Goal: Task Accomplishment & Management: Use online tool/utility

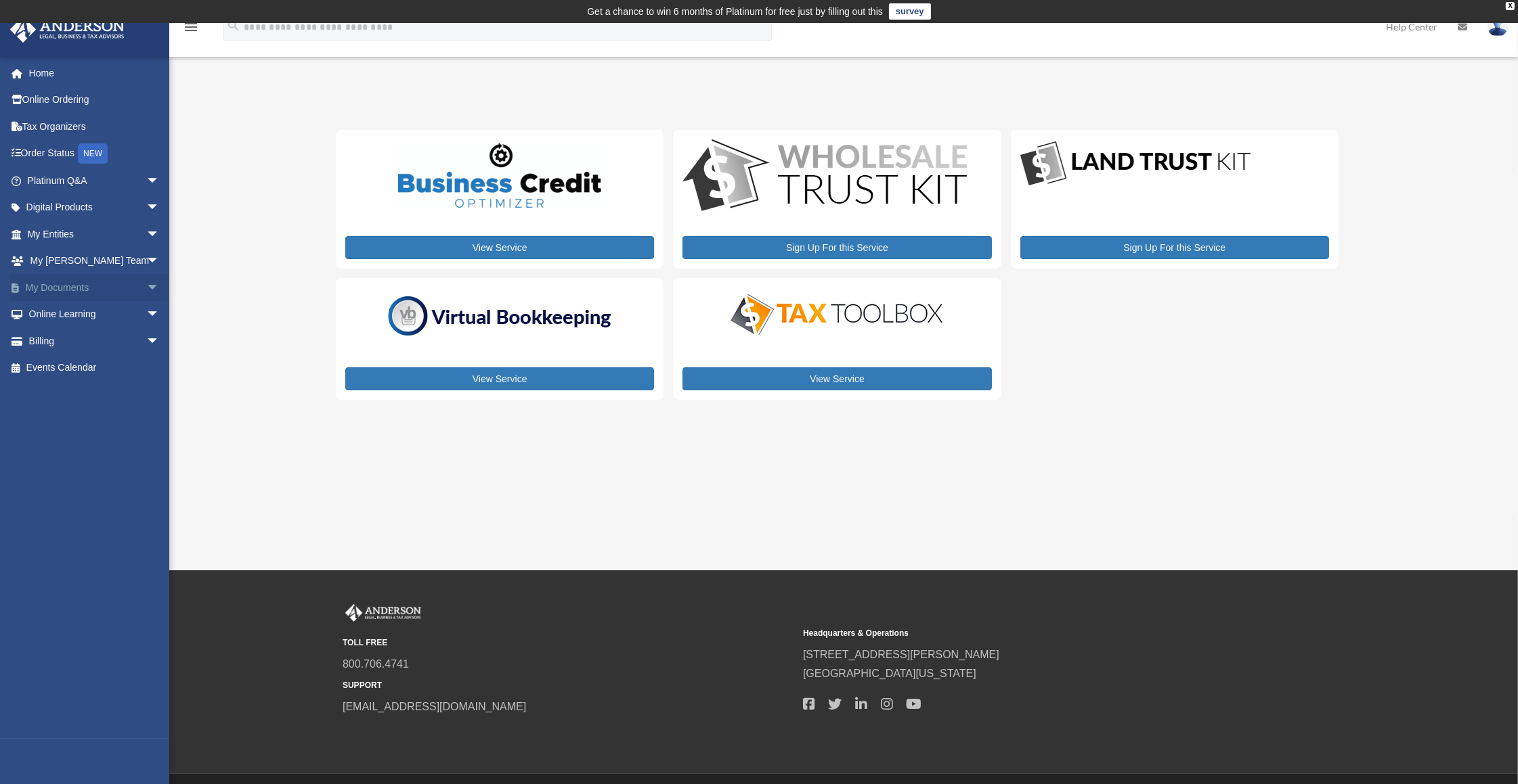
click at [147, 292] on span "arrow_drop_down" at bounding box center [160, 288] width 27 height 27
click at [73, 316] on link "Box" at bounding box center [99, 315] width 161 height 27
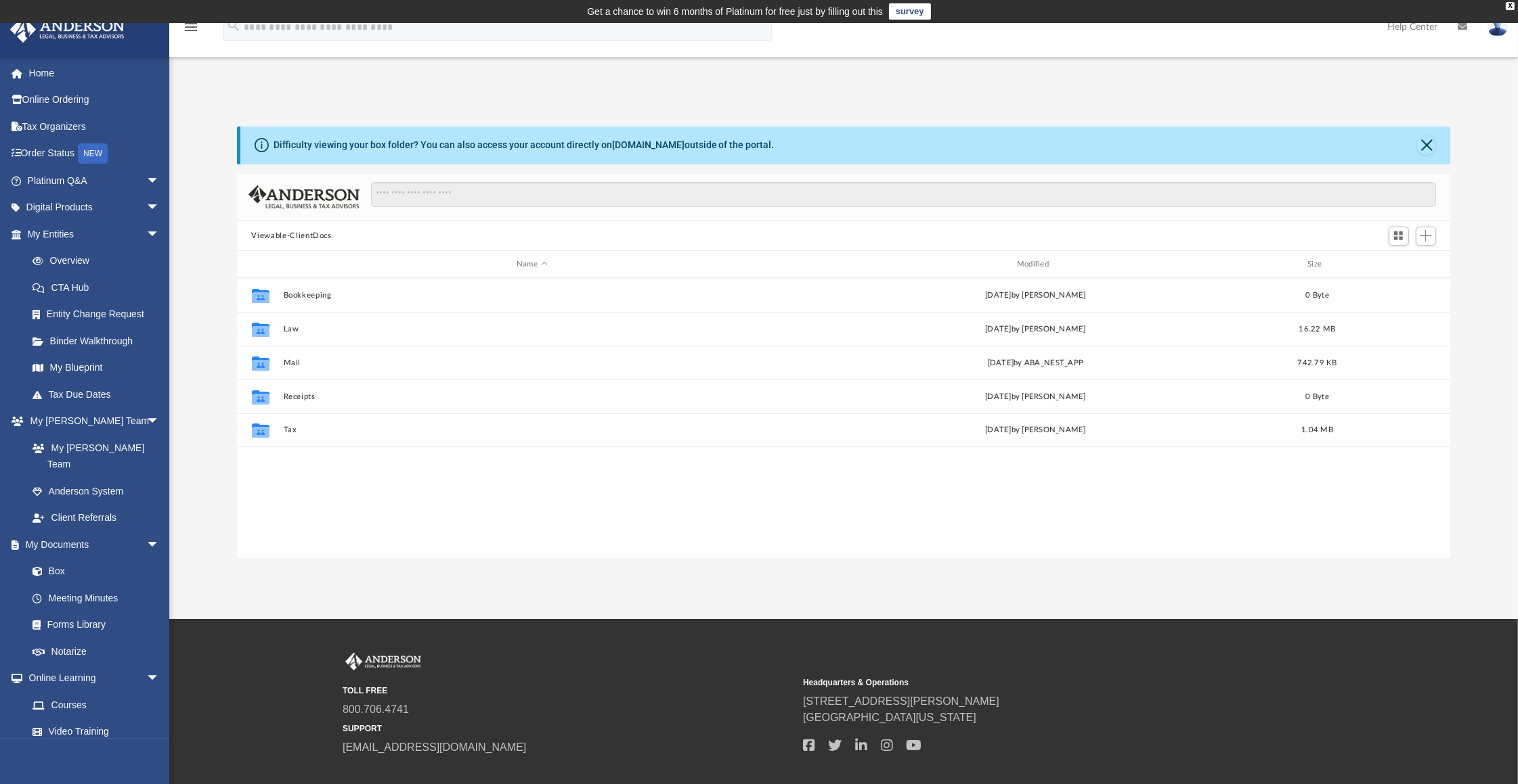
scroll to position [296, 1203]
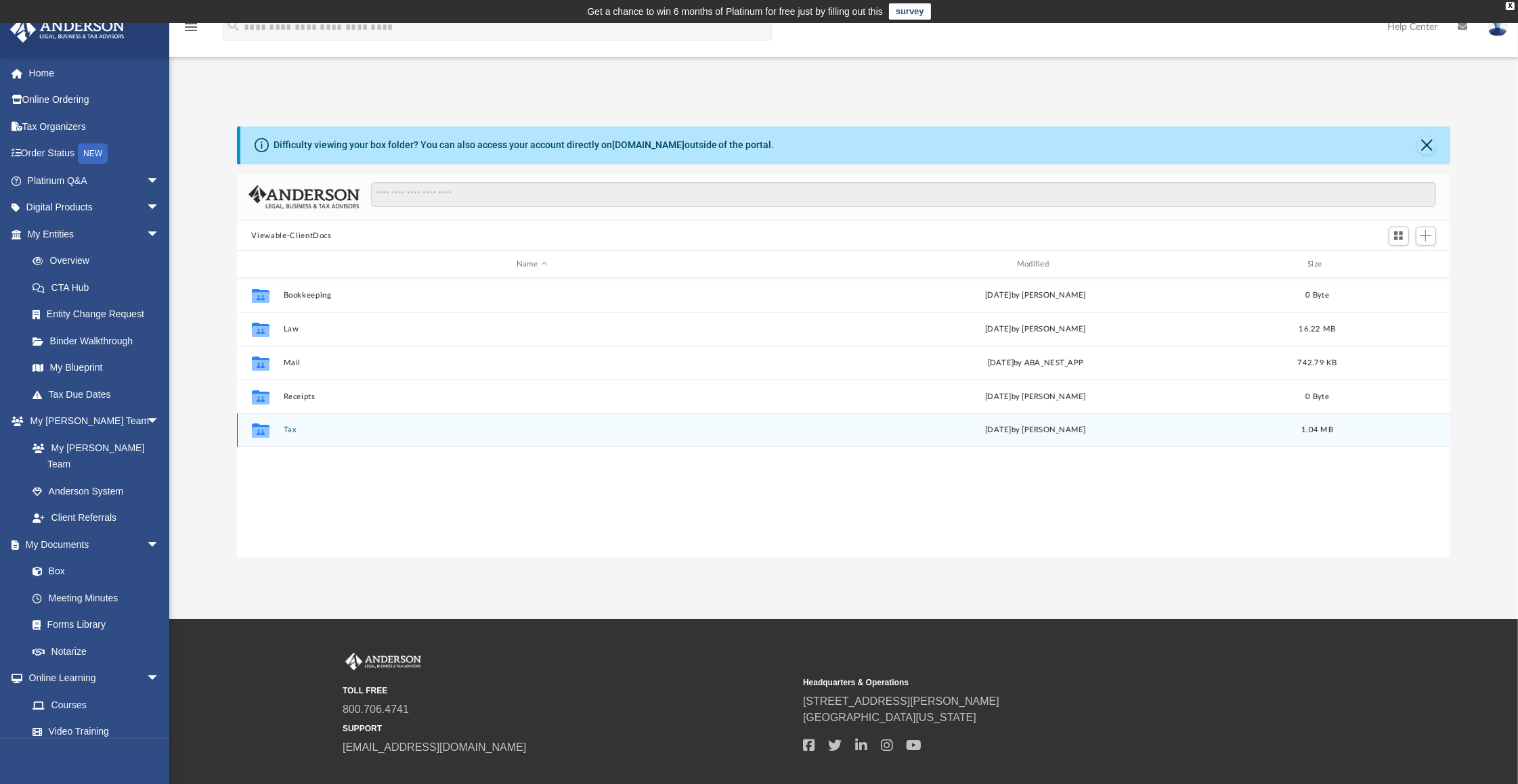
click at [293, 429] on button "Tax" at bounding box center [531, 430] width 497 height 9
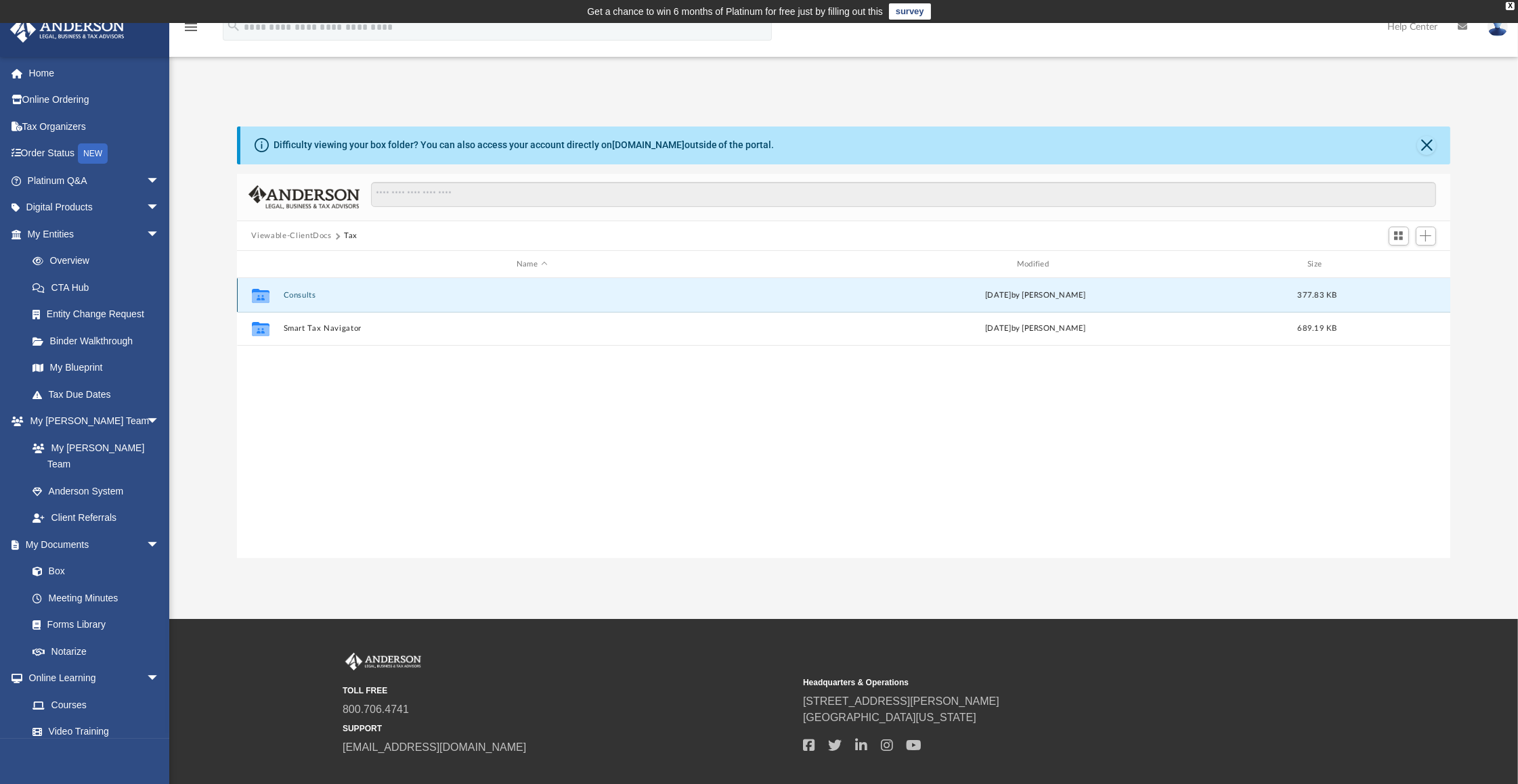
click at [297, 293] on button "Consults" at bounding box center [531, 295] width 497 height 9
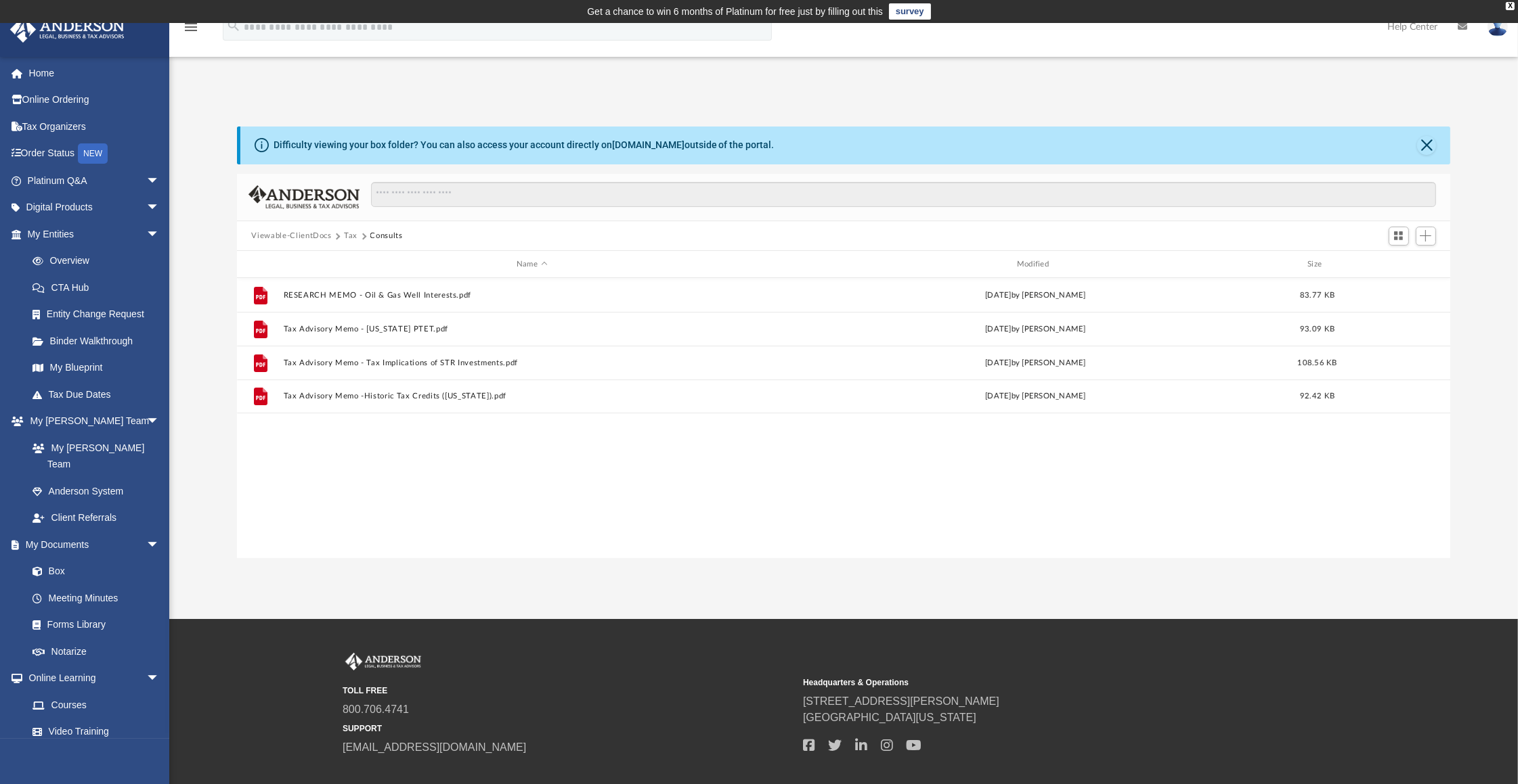
click at [350, 236] on button "Tax" at bounding box center [351, 236] width 14 height 12
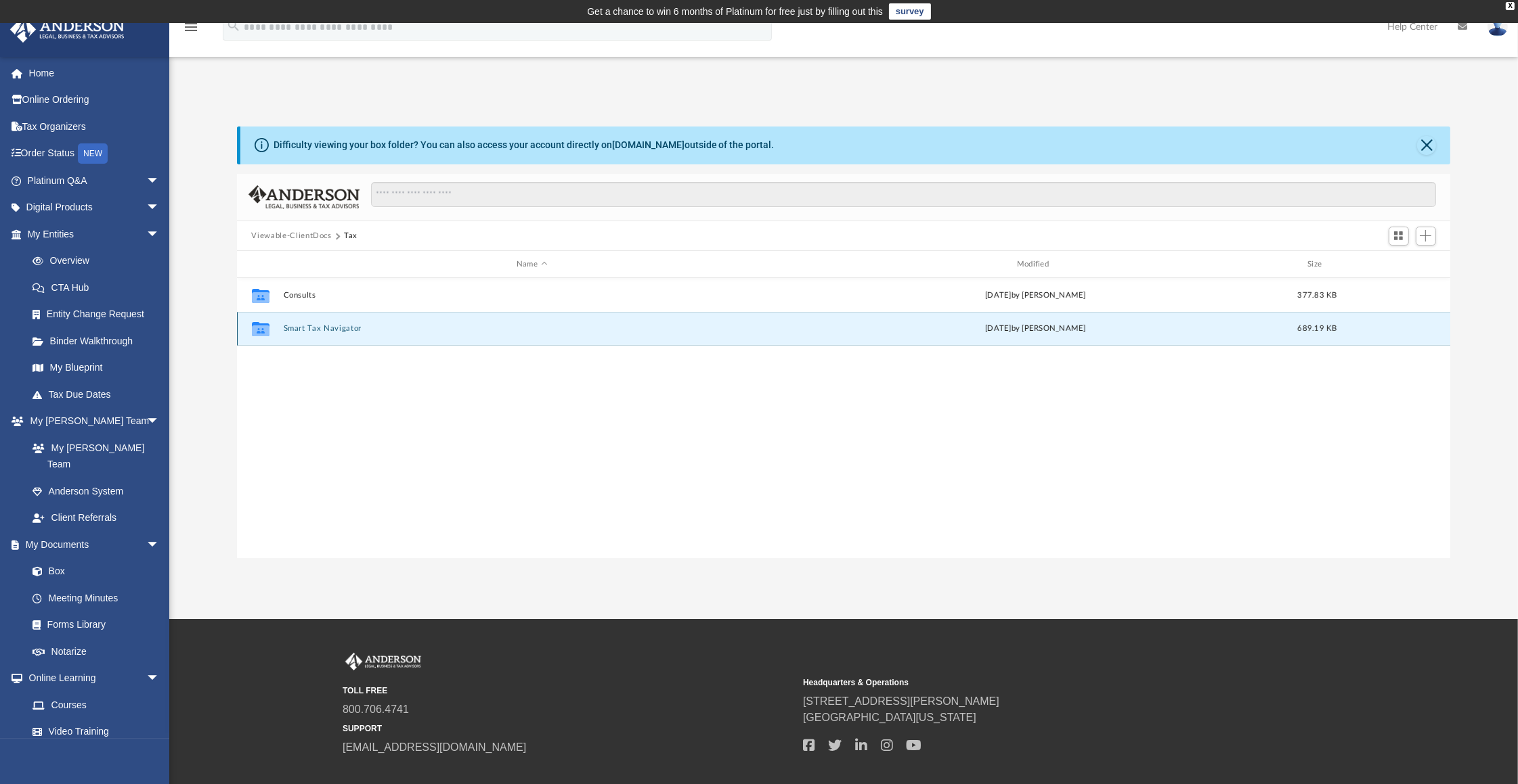
click at [302, 328] on button "Smart Tax Navigator" at bounding box center [531, 328] width 497 height 9
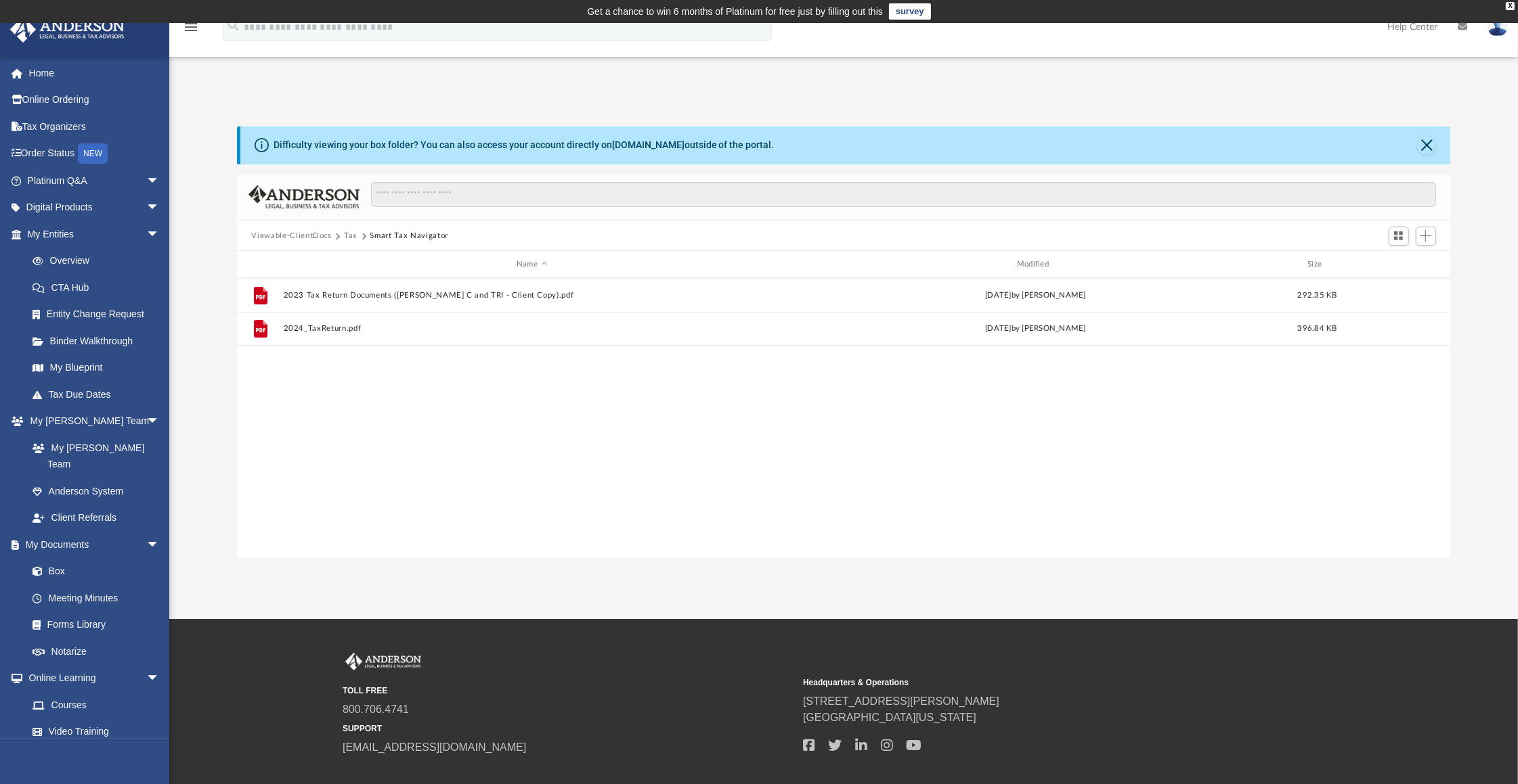
click at [205, 318] on div "Difficulty viewing your box folder? You can also access your account directly o…" at bounding box center [843, 342] width 1348 height 432
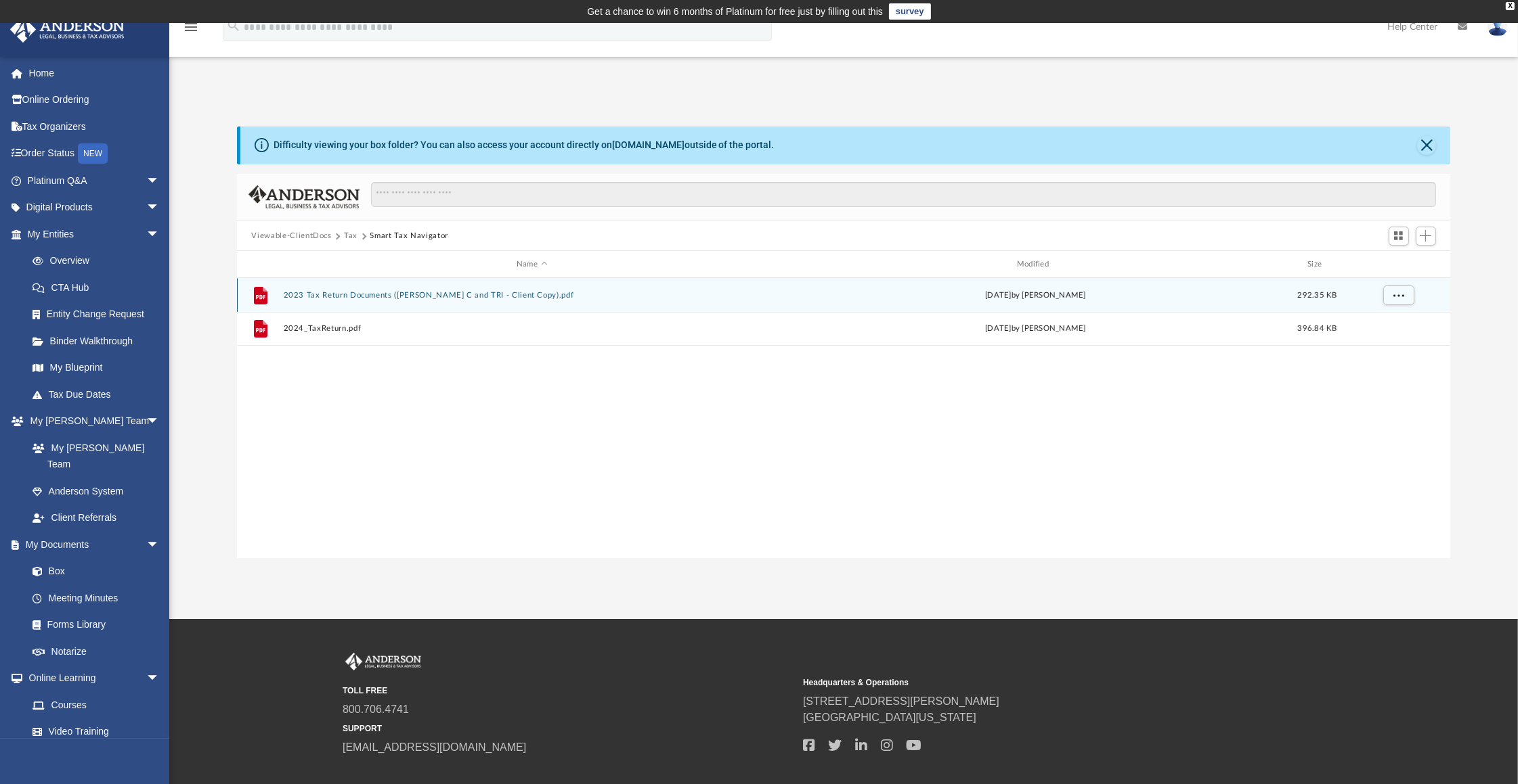
click at [355, 296] on button "2023 Tax Return Documents (THELEN JARETT C and TRI - Client Copy).pdf" at bounding box center [531, 295] width 497 height 9
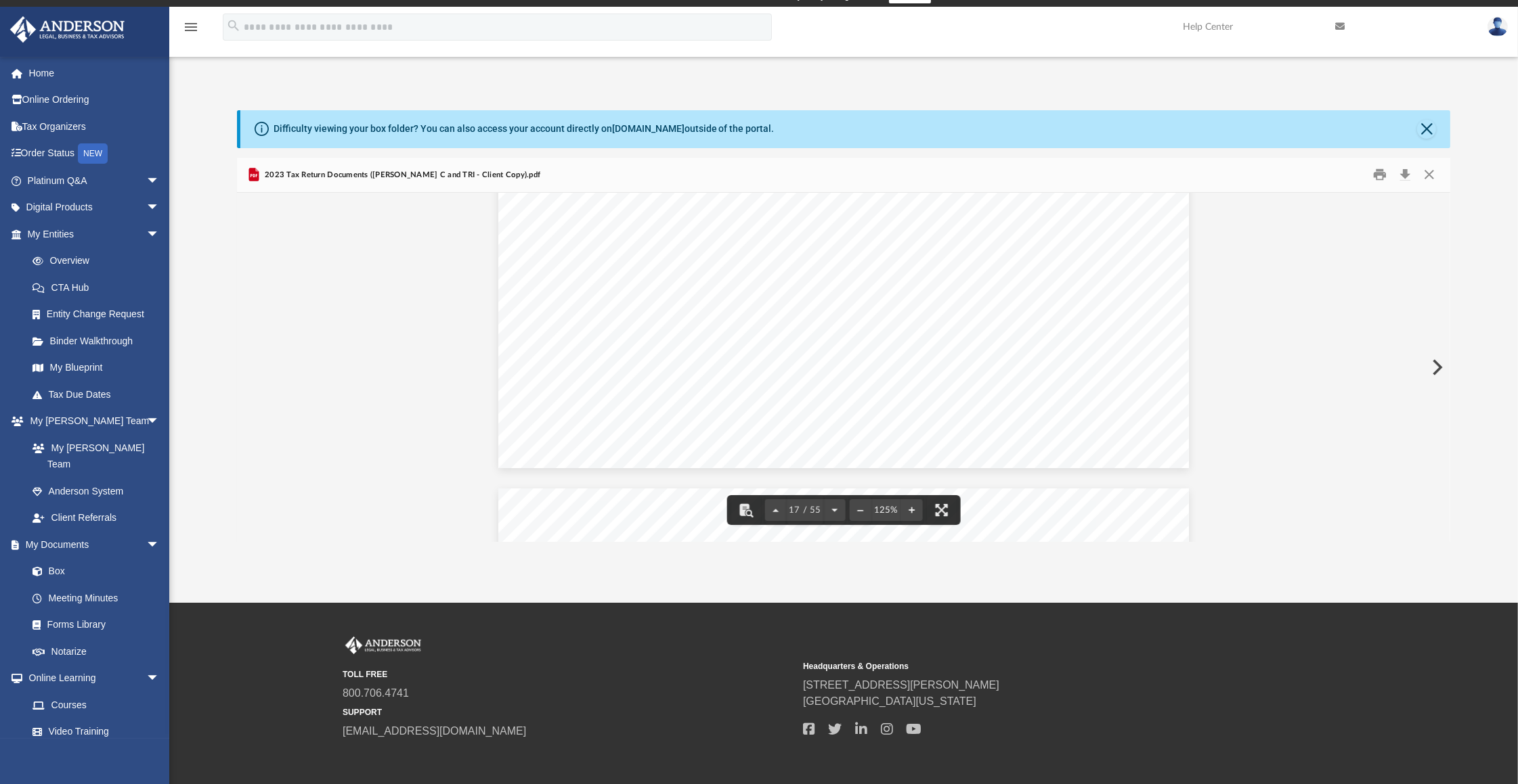
scroll to position [0, 0]
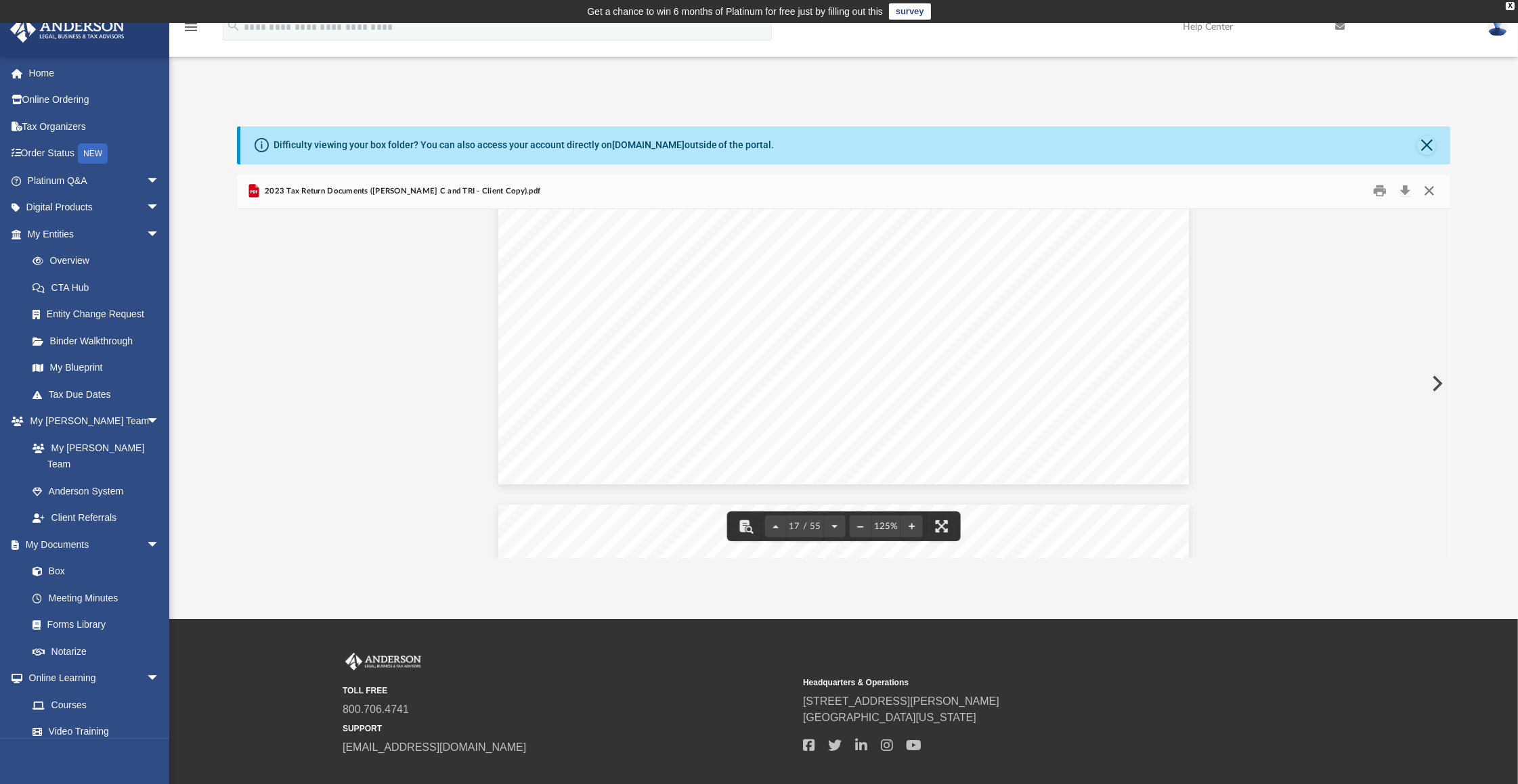
click at [1432, 188] on button "Close" at bounding box center [1429, 190] width 25 height 21
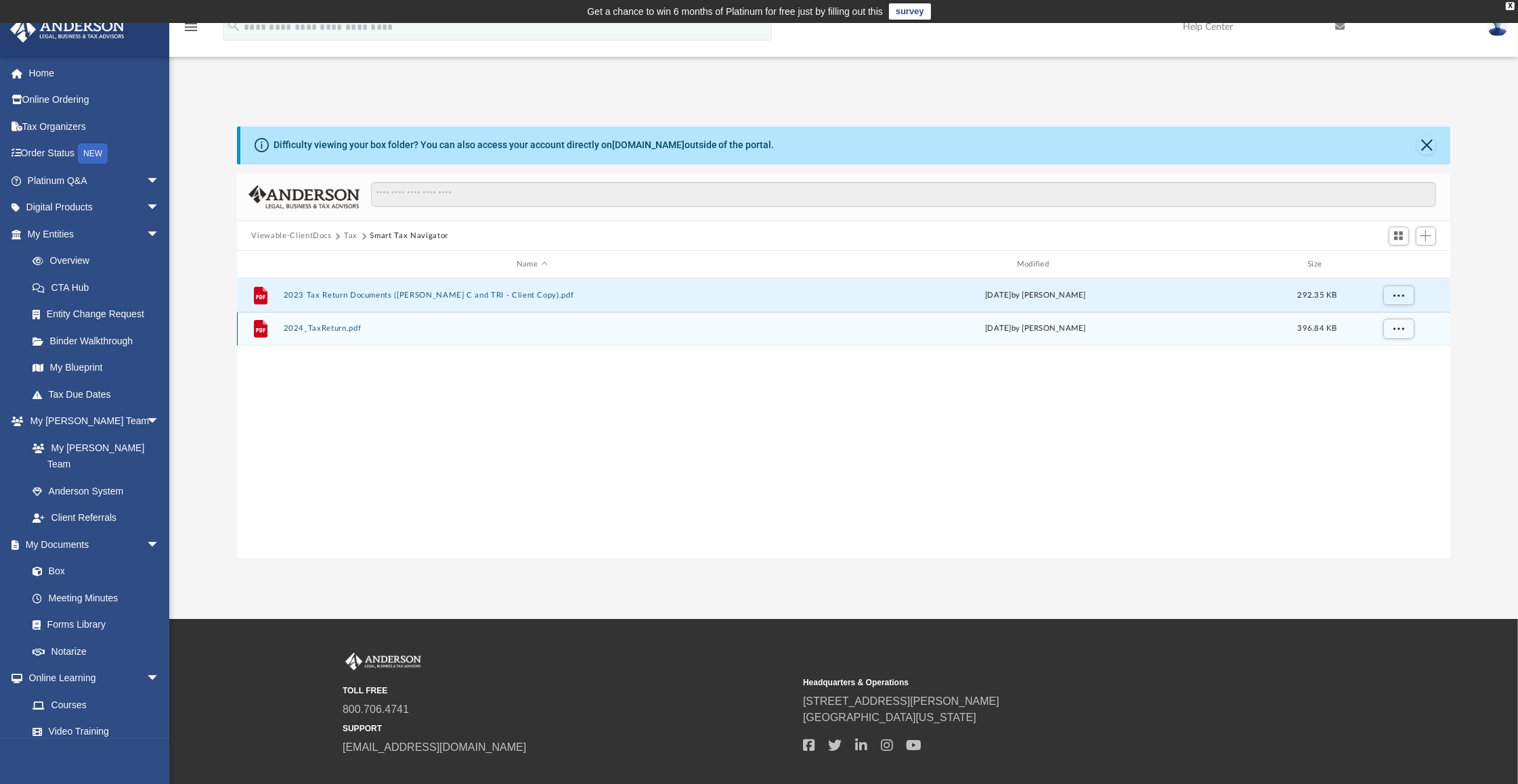
click at [328, 325] on button "2024_TaxReturn.pdf" at bounding box center [531, 328] width 497 height 9
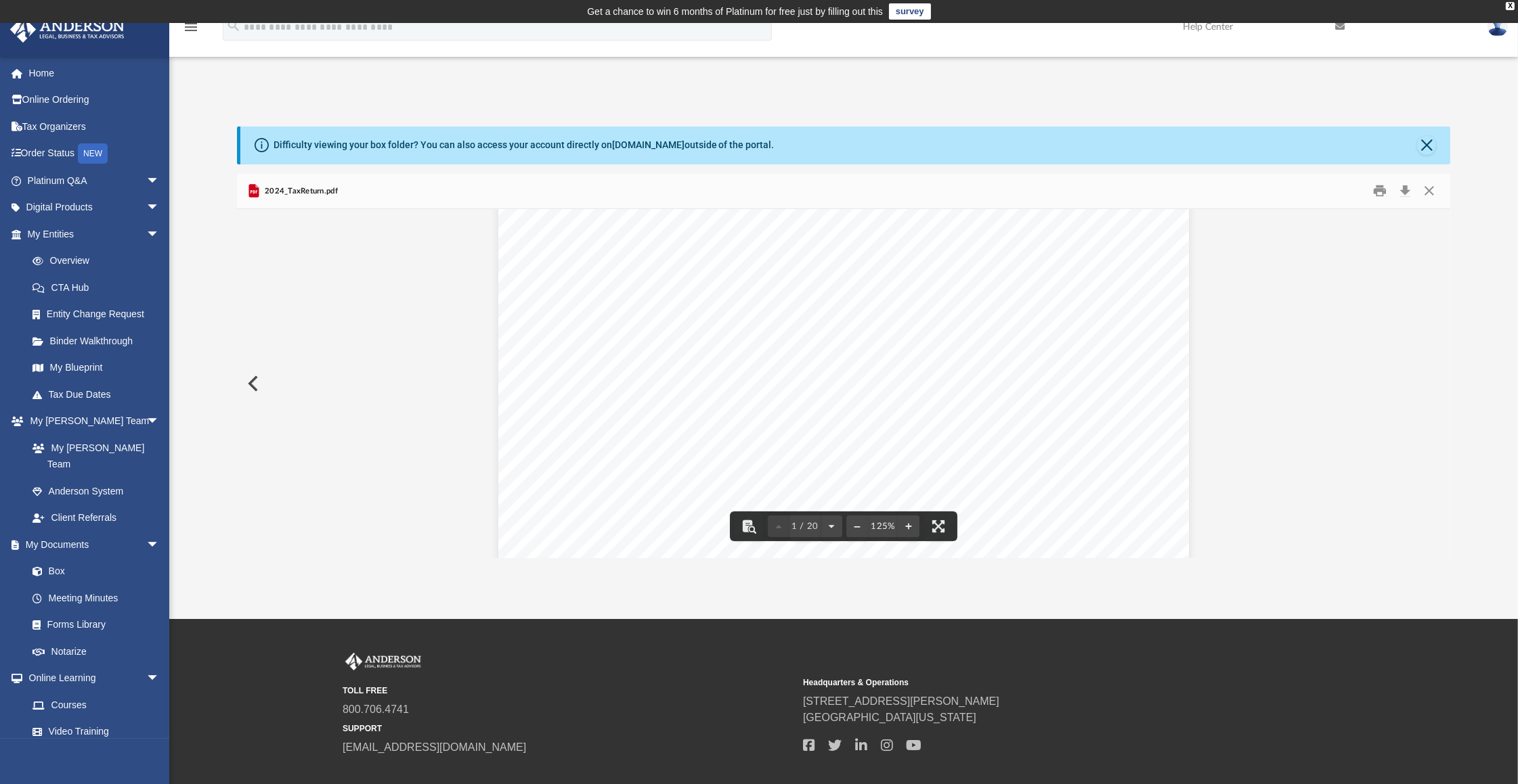
scroll to position [409, 0]
click at [1434, 189] on button "Close" at bounding box center [1429, 190] width 25 height 21
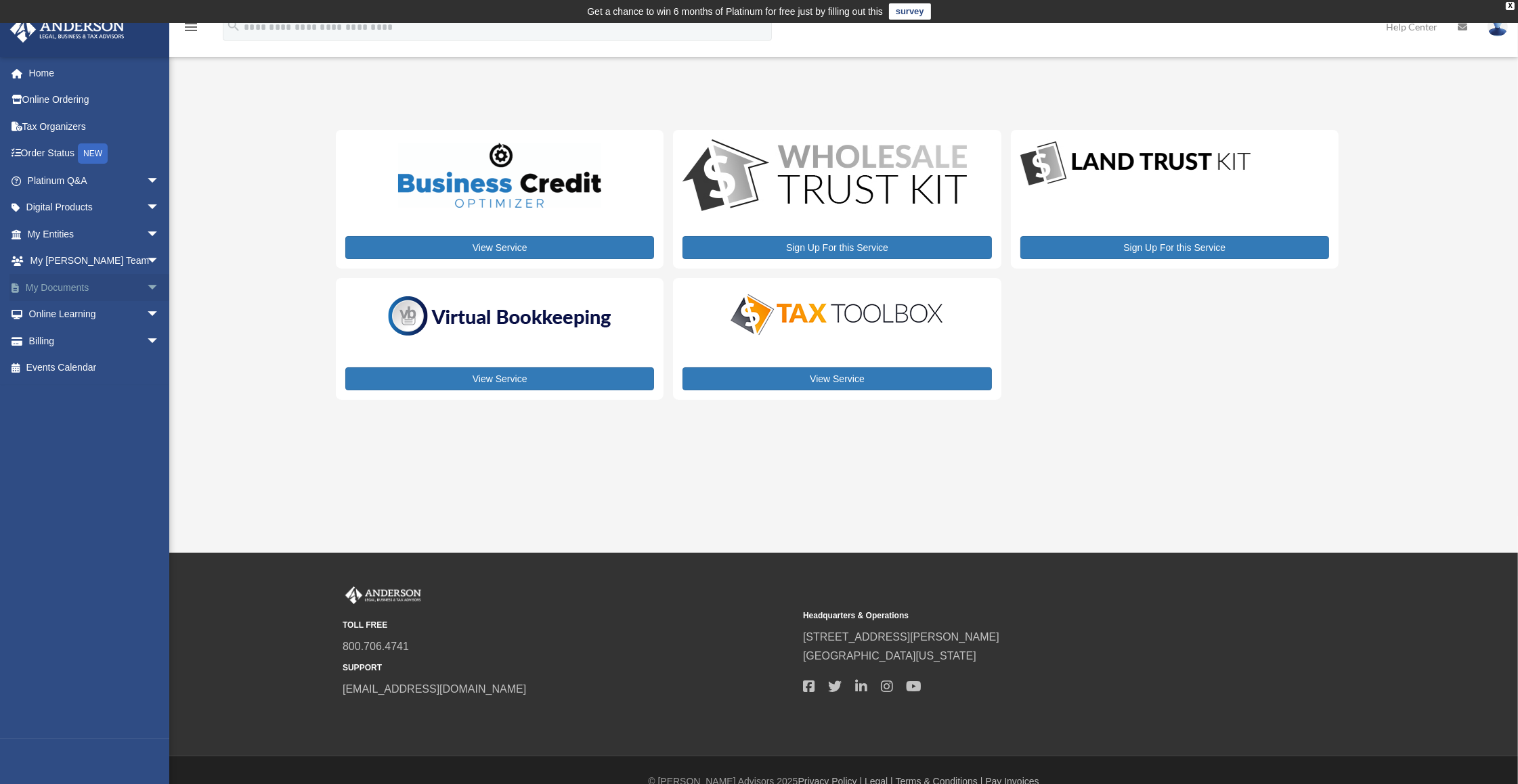
click at [146, 289] on span "arrow_drop_down" at bounding box center [160, 288] width 27 height 27
click at [51, 314] on link "Box" at bounding box center [99, 315] width 161 height 27
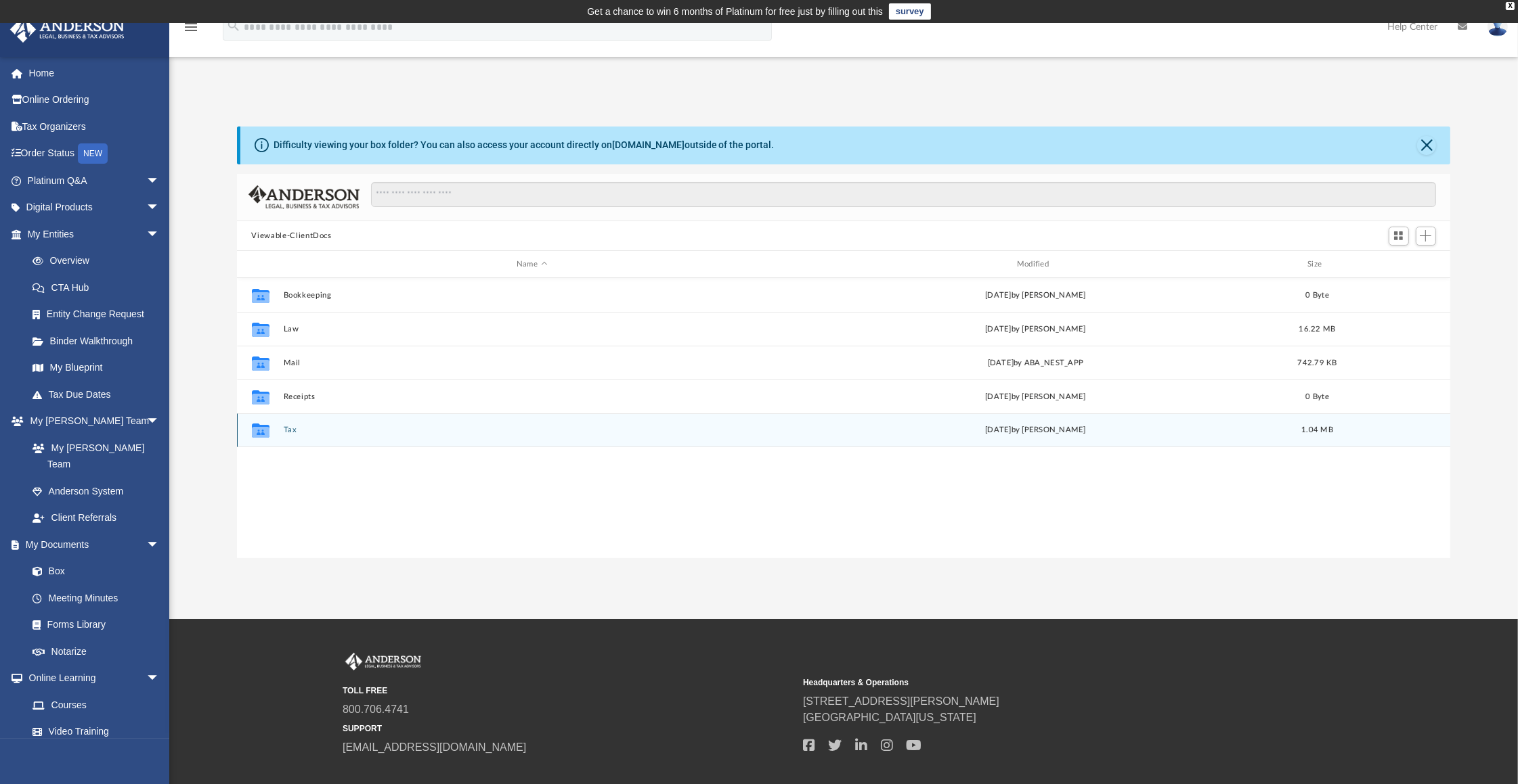
scroll to position [296, 1203]
click at [298, 429] on button "Tax" at bounding box center [531, 430] width 497 height 9
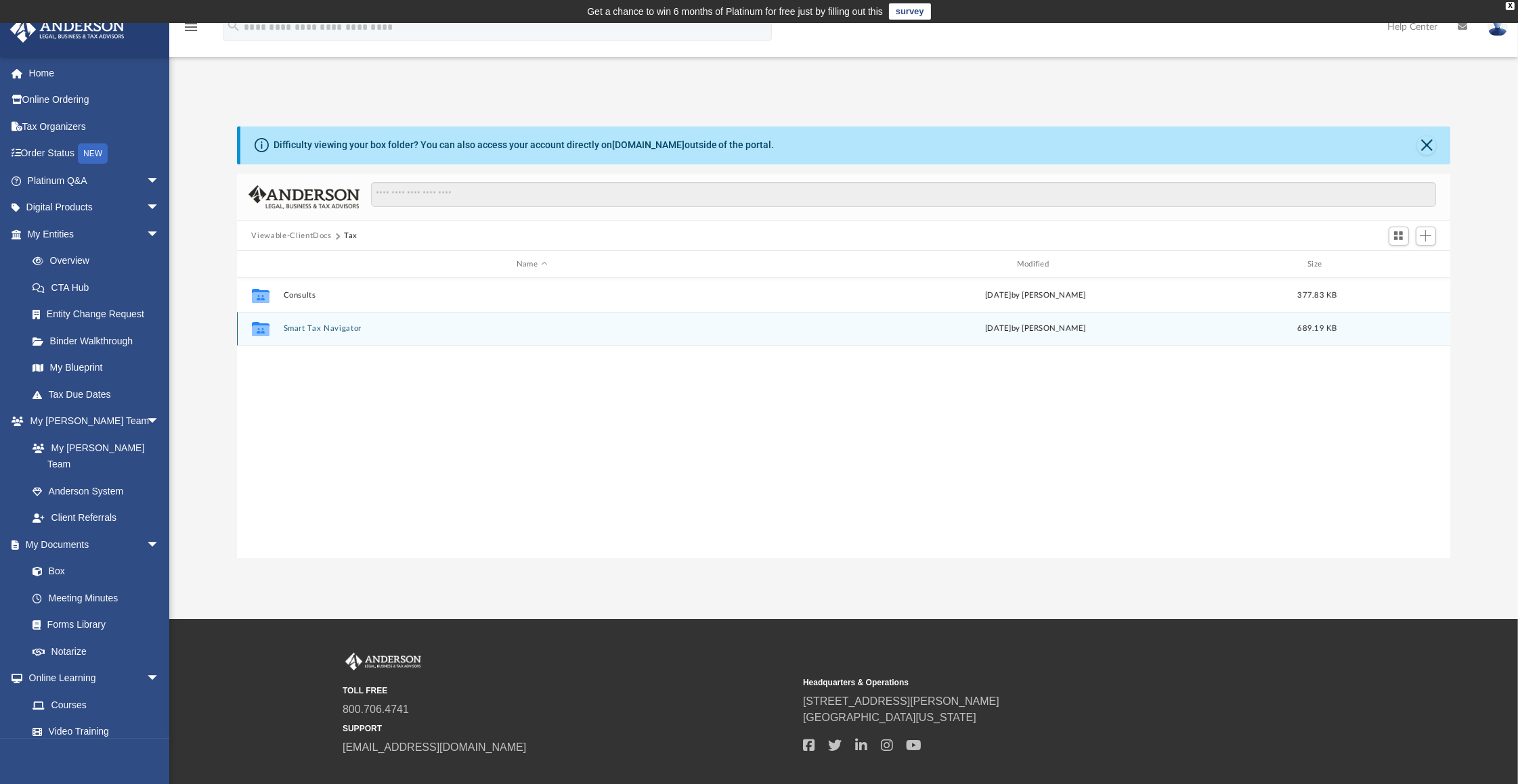
click at [331, 326] on button "Smart Tax Navigator" at bounding box center [531, 328] width 497 height 9
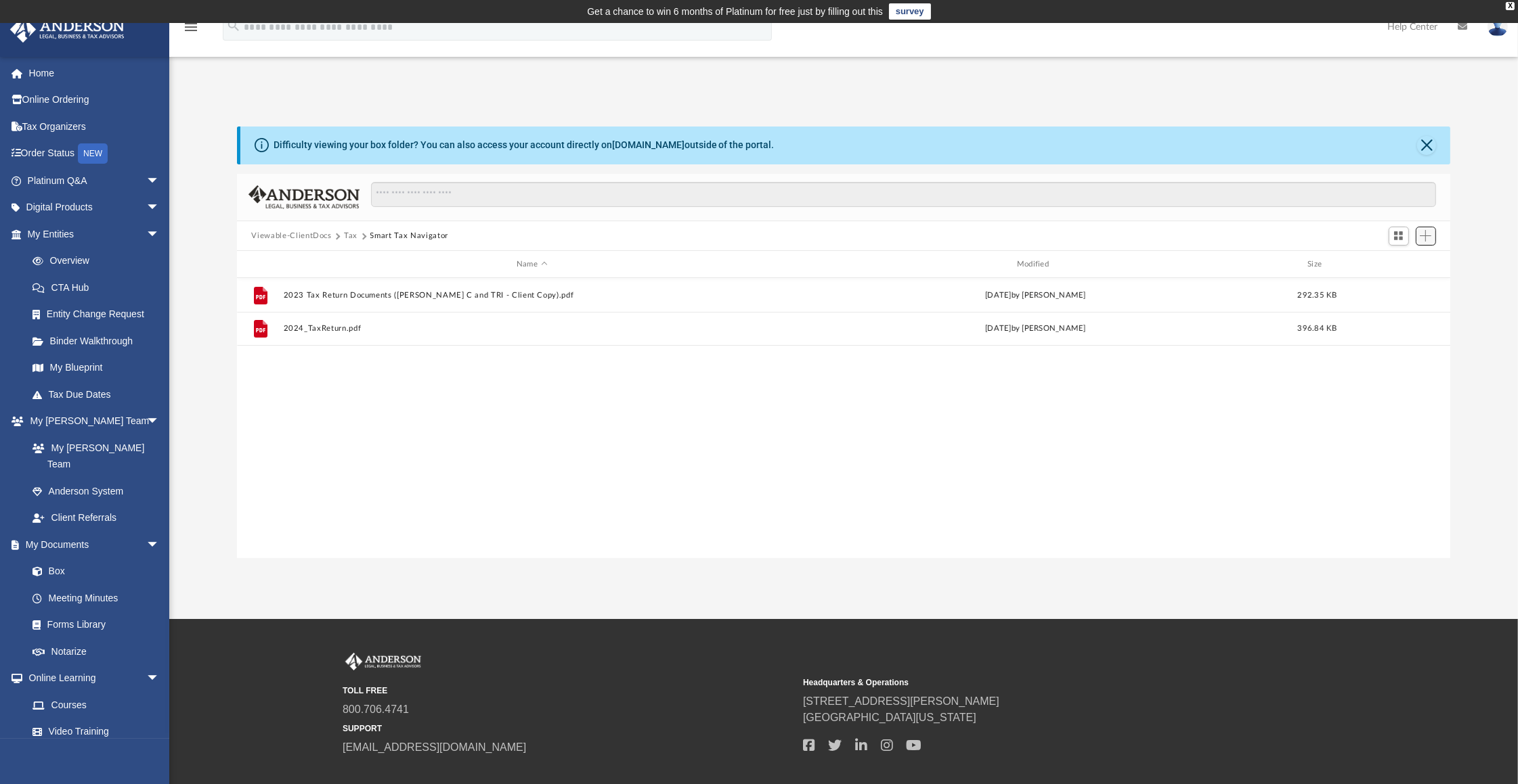
click at [1425, 238] on span "Add" at bounding box center [1426, 236] width 12 height 12
click at [1401, 265] on li "Upload" at bounding box center [1407, 263] width 43 height 14
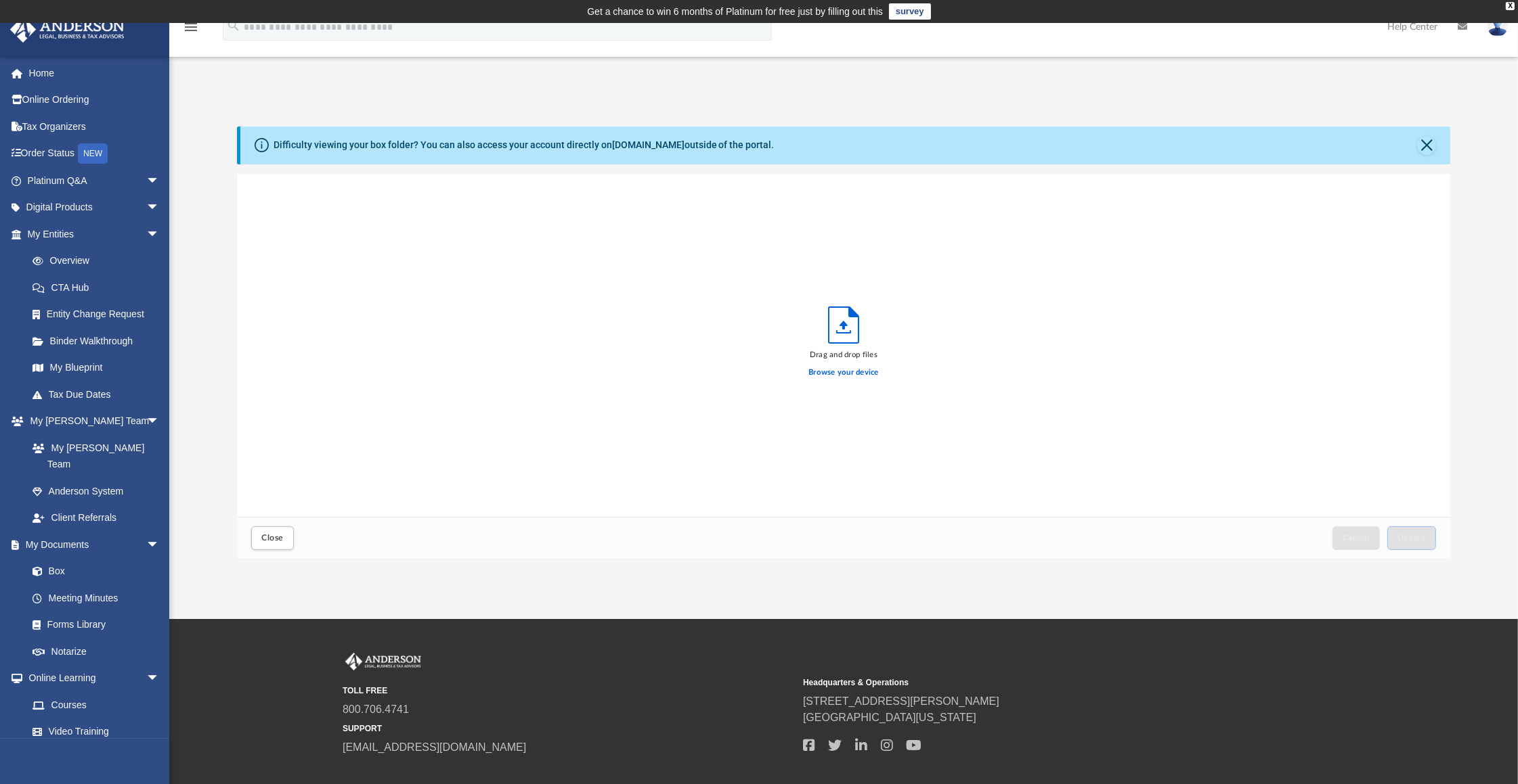
scroll to position [332, 1203]
click at [843, 372] on label "Browse your device" at bounding box center [843, 372] width 71 height 12
click at [0, 0] on input "Browse your device" at bounding box center [0, 0] width 0 height 0
click at [1413, 543] on button "Upload" at bounding box center [1412, 538] width 49 height 24
click at [289, 535] on button "Close" at bounding box center [272, 538] width 42 height 24
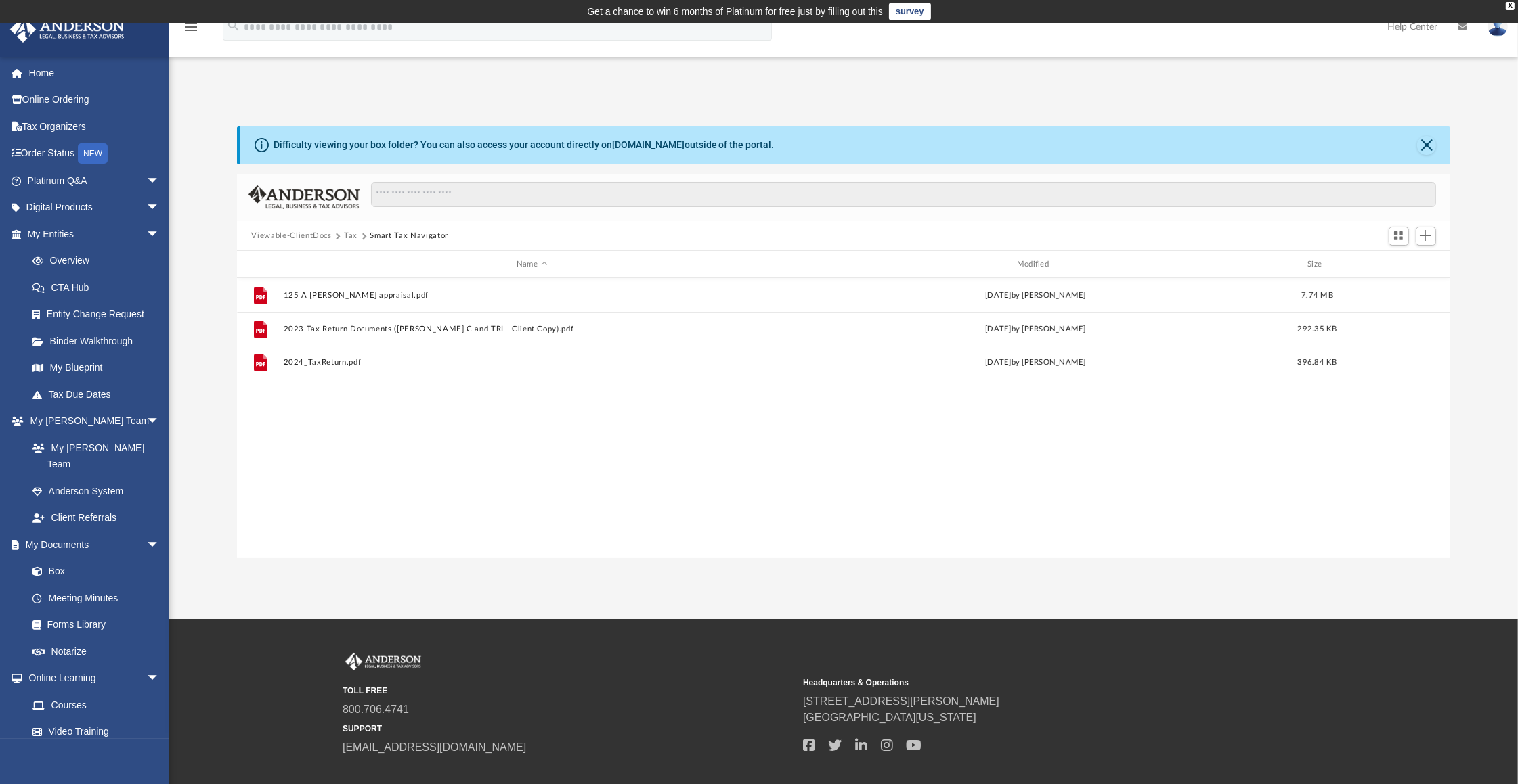
click at [396, 234] on button "Smart Tax Navigator" at bounding box center [409, 236] width 77 height 12
click at [348, 233] on button "Tax" at bounding box center [351, 236] width 14 height 12
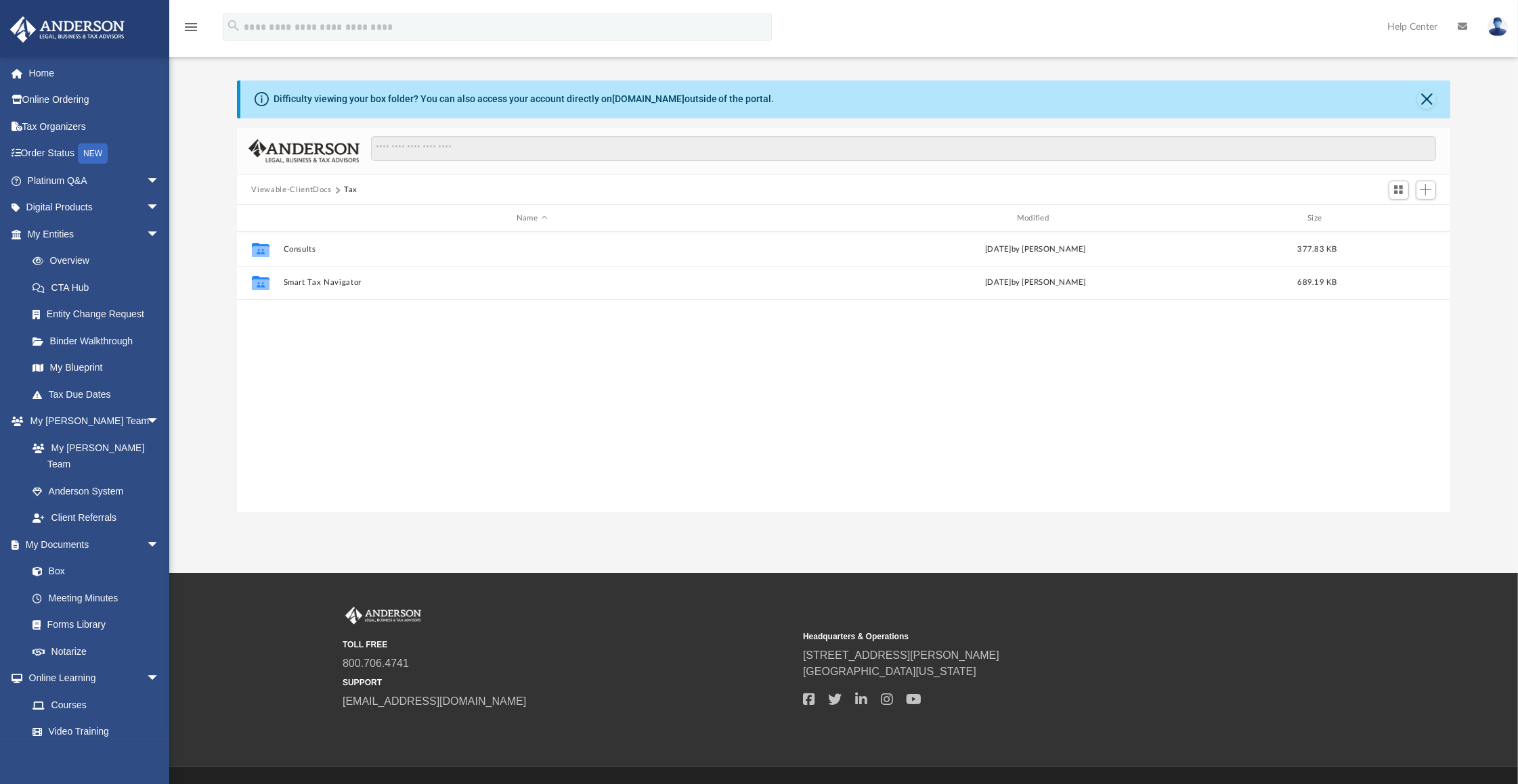
scroll to position [74, 0]
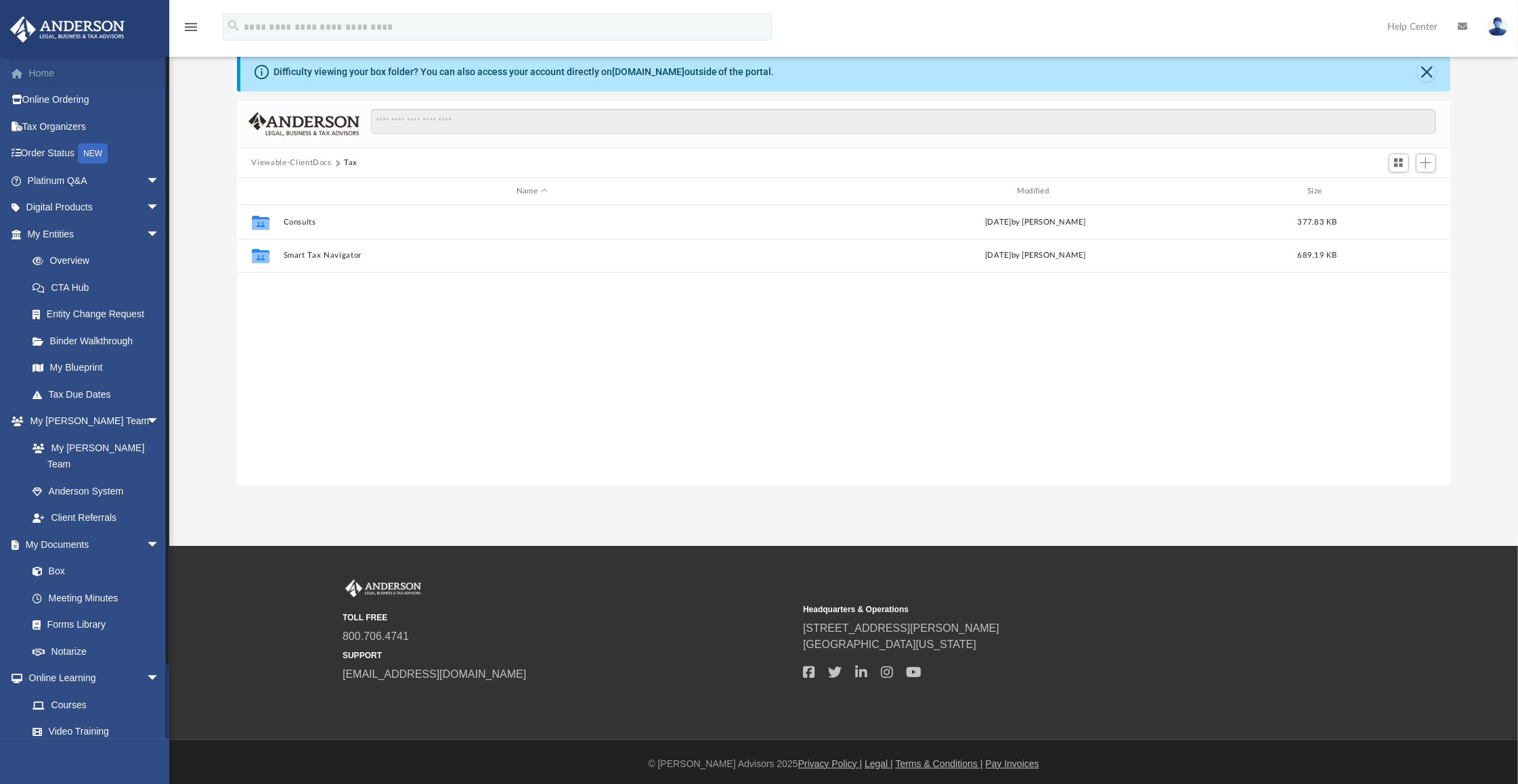
click at [51, 74] on link "Home" at bounding box center [95, 74] width 171 height 27
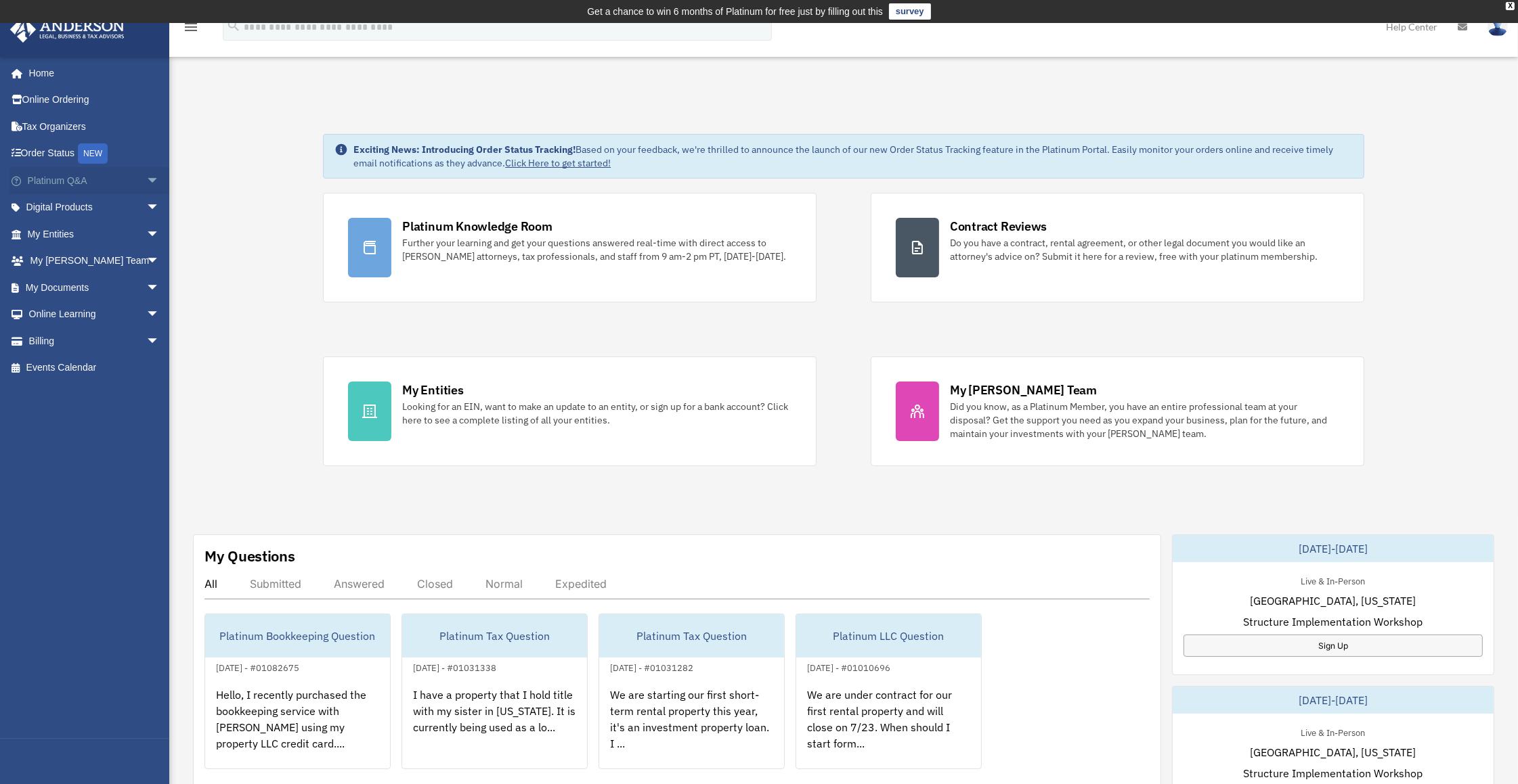
click at [84, 182] on link "Platinum Q&A arrow_drop_down" at bounding box center [95, 181] width 171 height 27
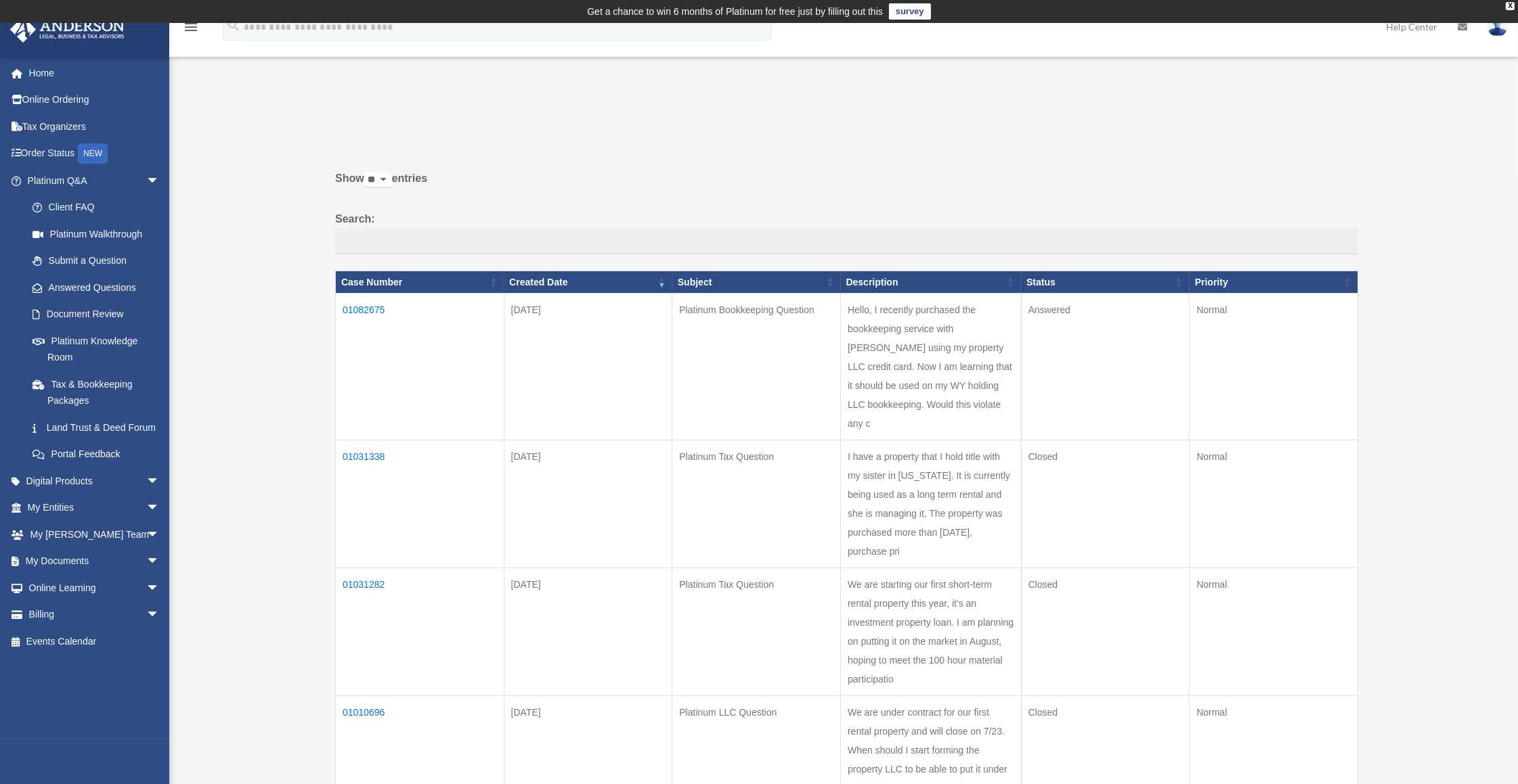
click at [359, 312] on td "01082675" at bounding box center [420, 368] width 169 height 147
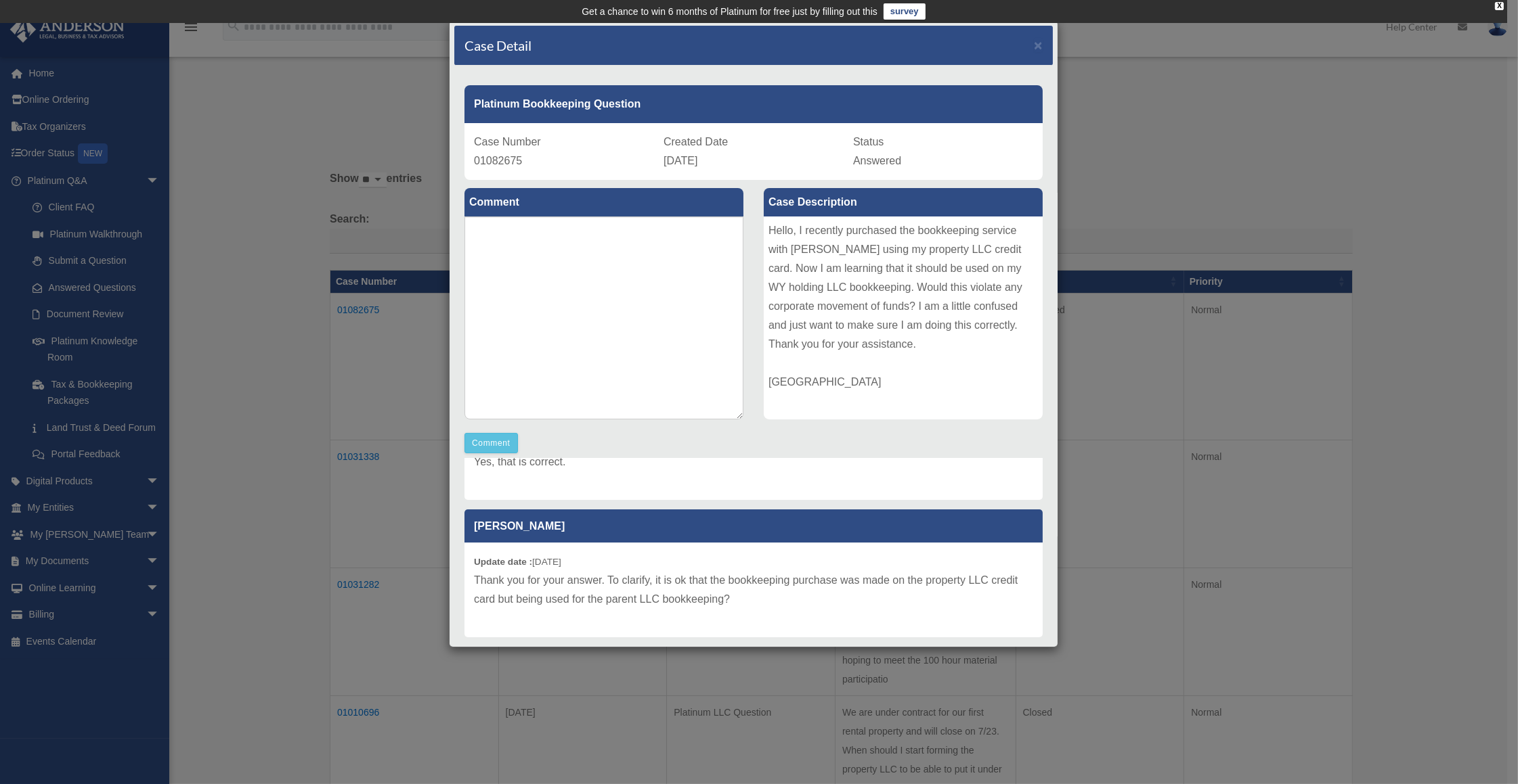
click at [1280, 93] on div "Case Detail × Platinum Bookkeeping Question Case Number 01082675 Created Date A…" at bounding box center [759, 392] width 1518 height 784
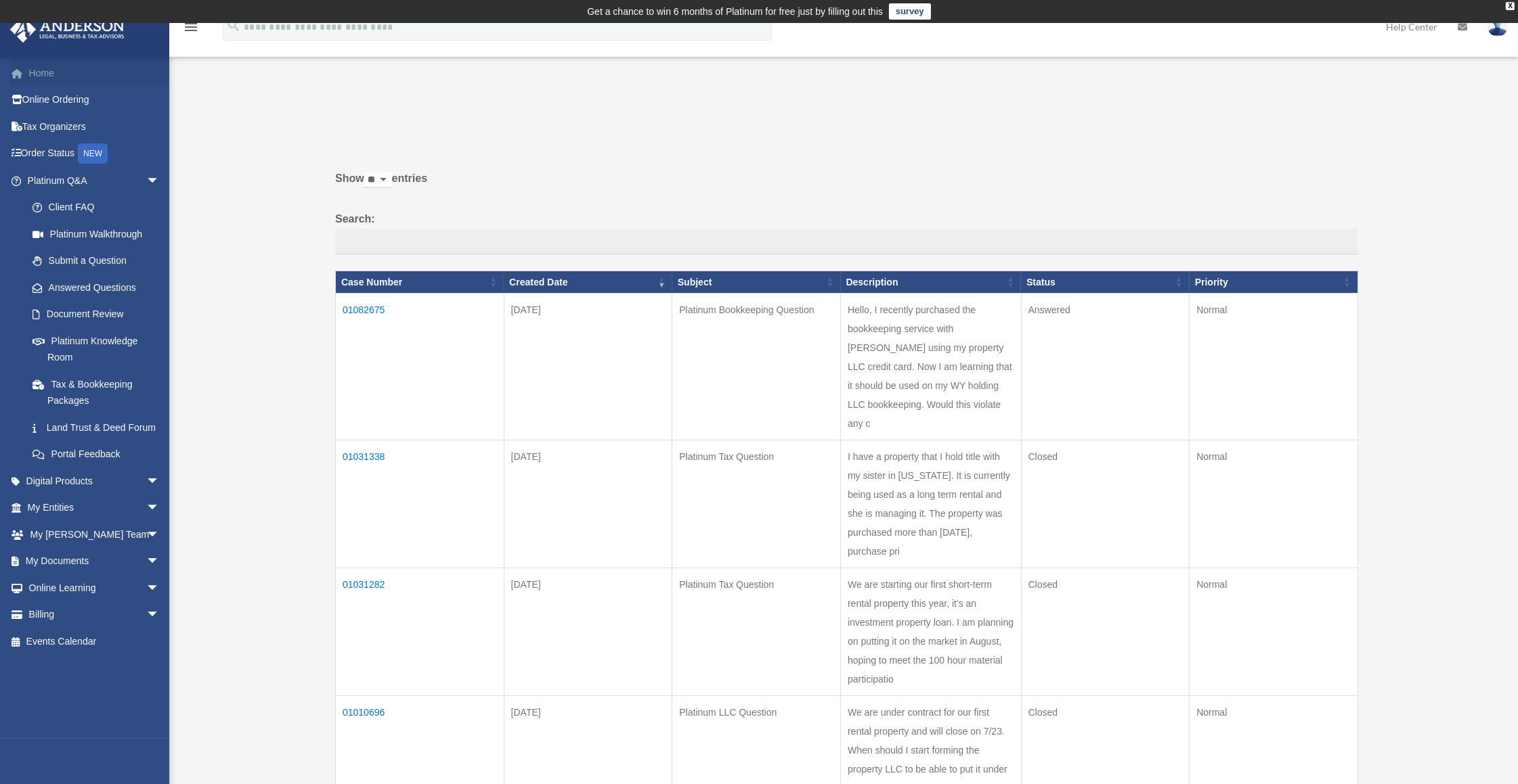
click at [58, 74] on link "Home" at bounding box center [95, 74] width 171 height 27
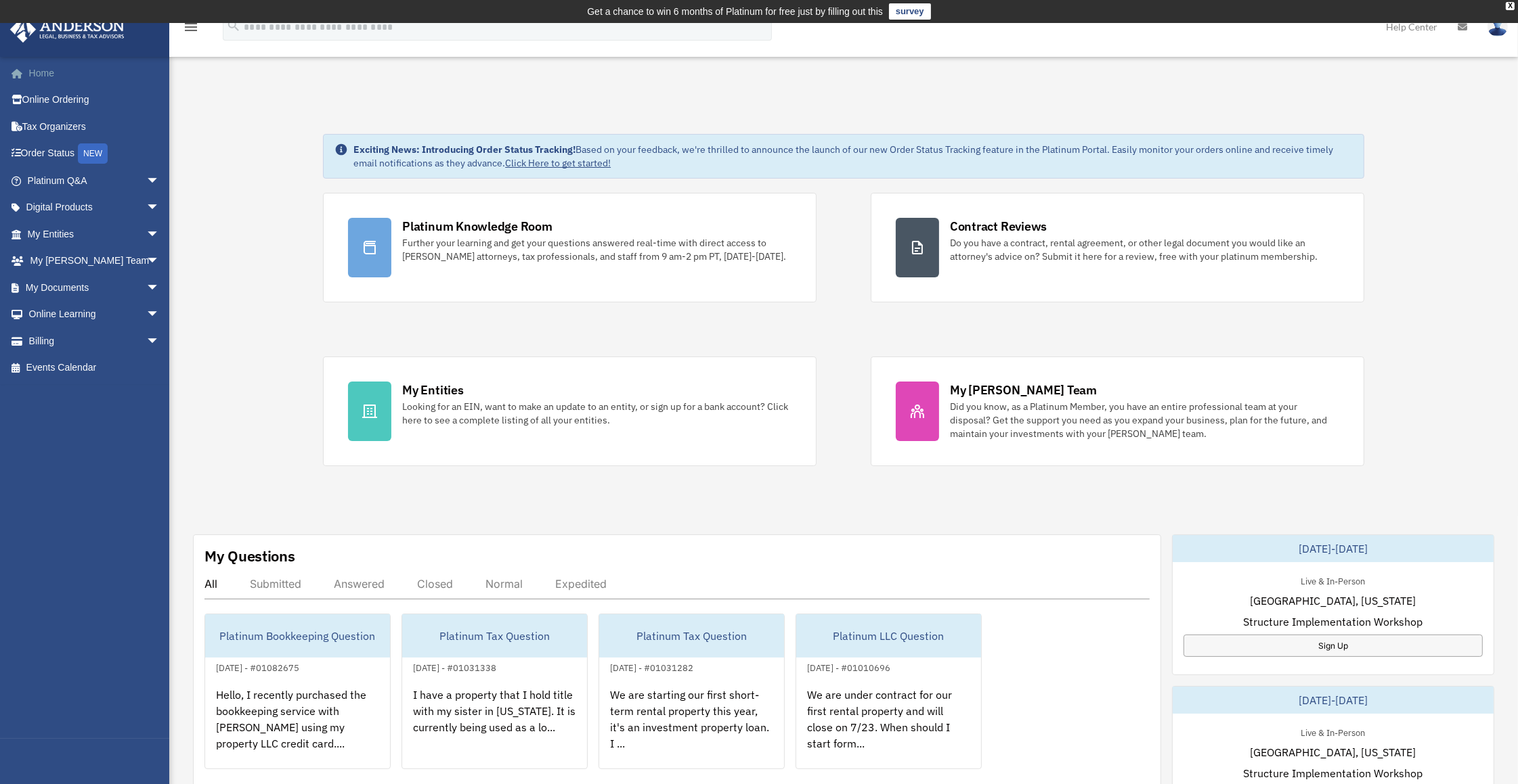
click at [61, 78] on link "Home" at bounding box center [95, 74] width 171 height 27
